Goal: Information Seeking & Learning: Learn about a topic

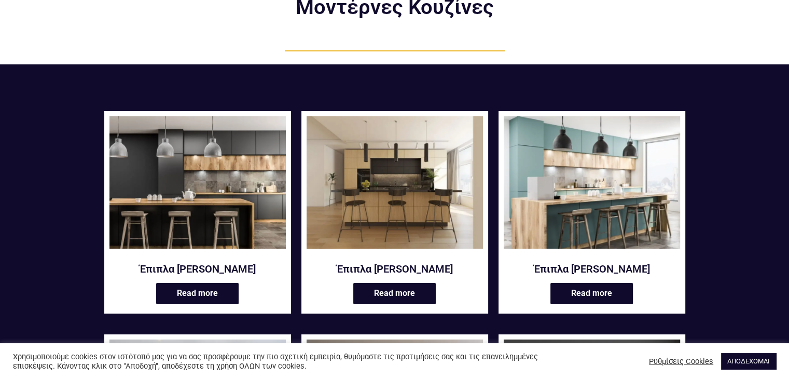
scroll to position [166, 0]
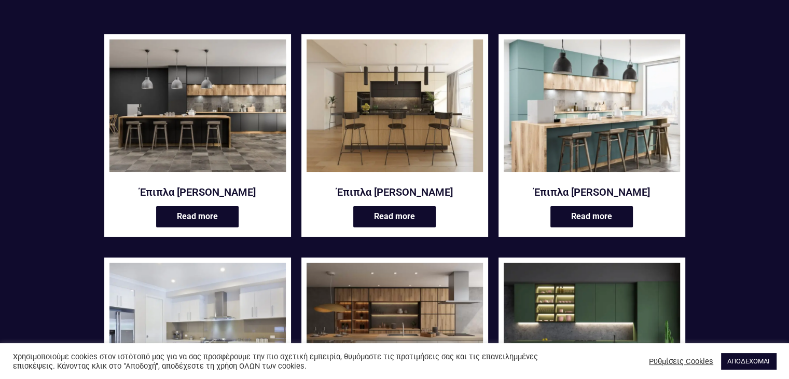
click at [220, 120] on img at bounding box center [197, 105] width 176 height 132
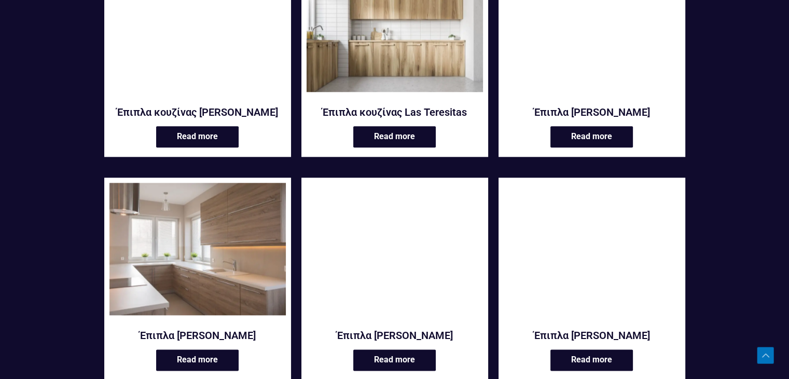
scroll to position [1182, 0]
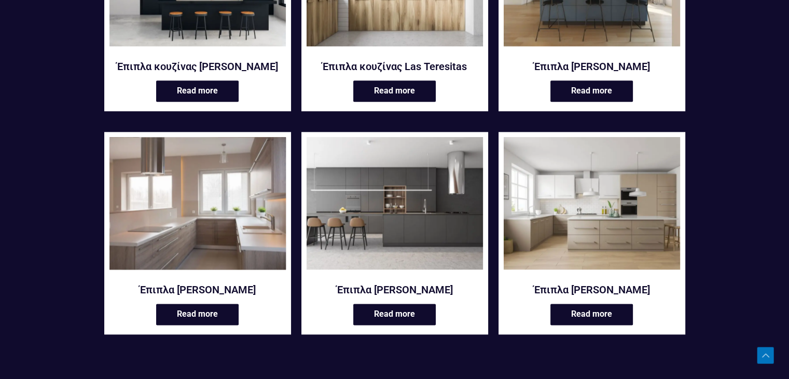
click at [200, 206] on img at bounding box center [197, 203] width 176 height 132
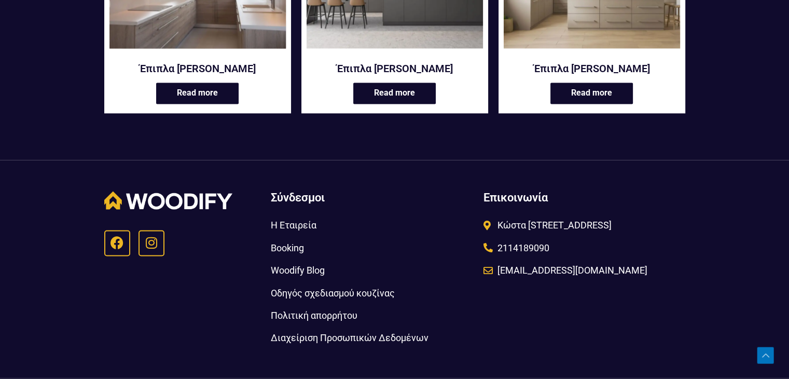
scroll to position [1431, 0]
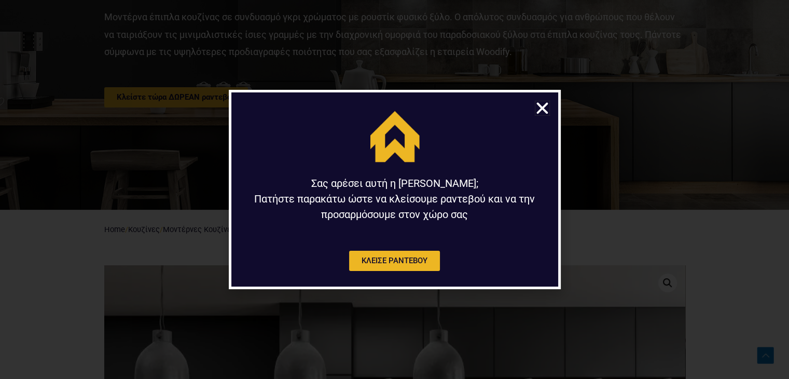
scroll to position [166, 0]
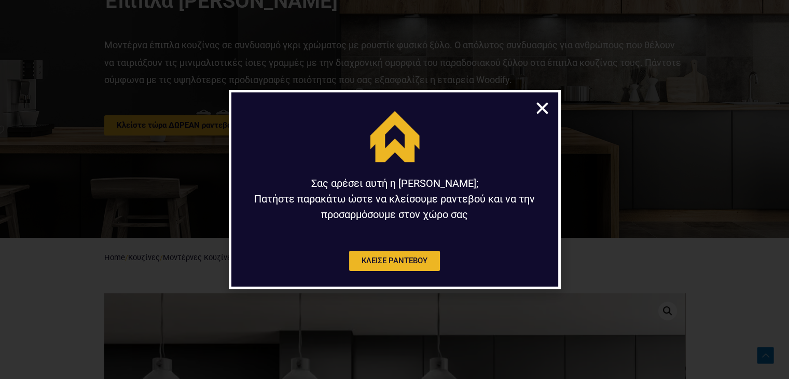
click at [543, 104] on icon "Close" at bounding box center [542, 108] width 16 height 16
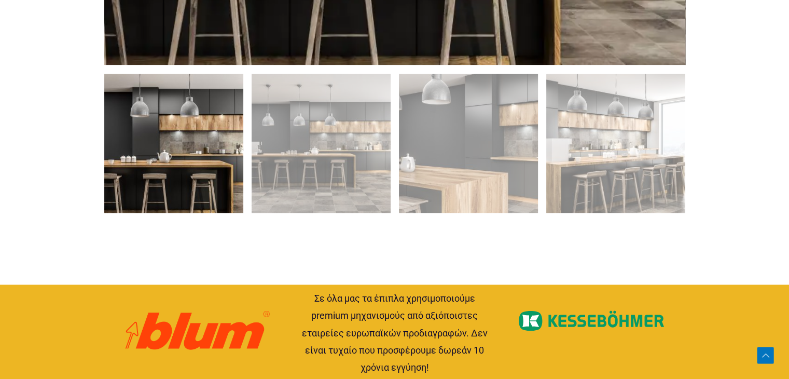
scroll to position [809, 0]
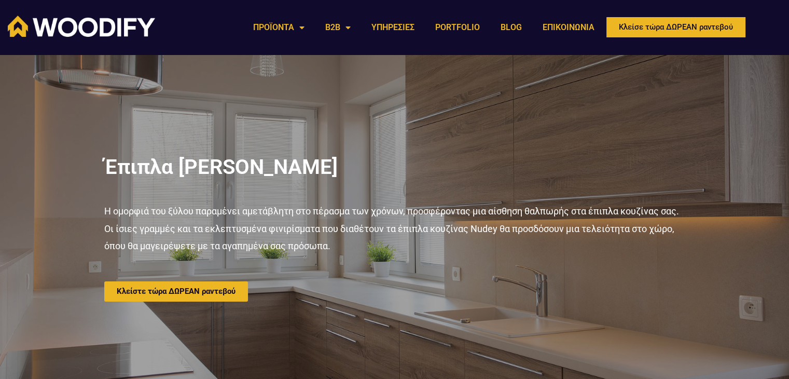
click at [444, 127] on div "Έπιπλα [PERSON_NAME] Η ομορφιά του ξύλου παραμένει αμετάβλητη στο πέρασμα των χ…" at bounding box center [394, 229] width 591 height 348
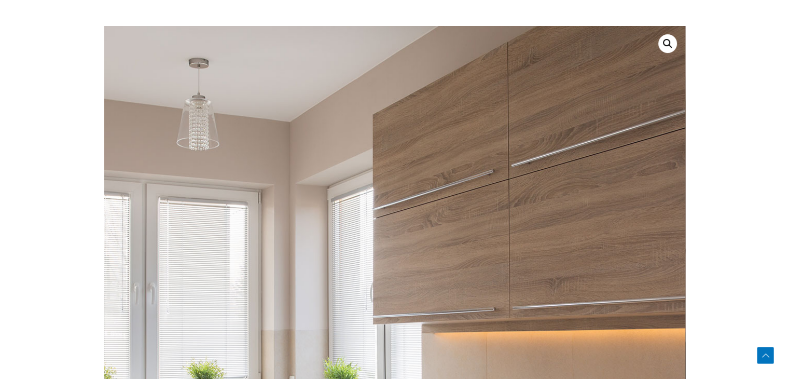
scroll to position [436, 0]
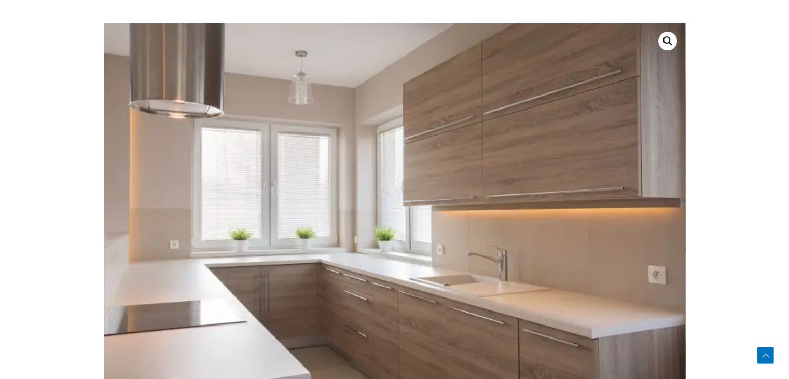
click at [663, 39] on link "🔍" at bounding box center [667, 41] width 19 height 19
